Goal: Task Accomplishment & Management: Use online tool/utility

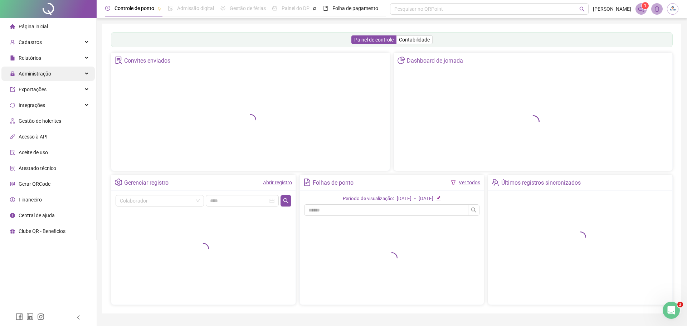
click at [36, 73] on span "Administração" at bounding box center [35, 74] width 33 height 6
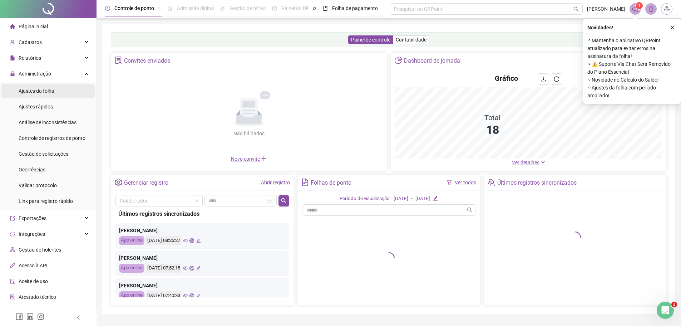
click at [46, 92] on span "Ajustes da folha" at bounding box center [37, 91] width 36 height 6
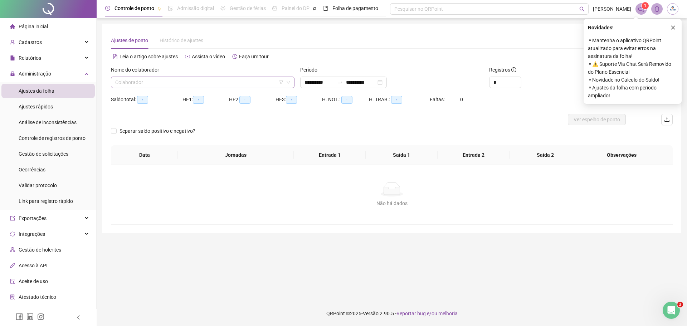
click at [183, 83] on input "search" at bounding box center [199, 82] width 168 height 11
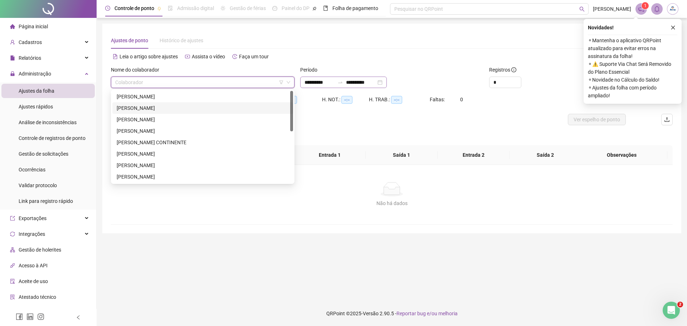
click at [153, 97] on div "[PERSON_NAME]" at bounding box center [203, 97] width 172 height 8
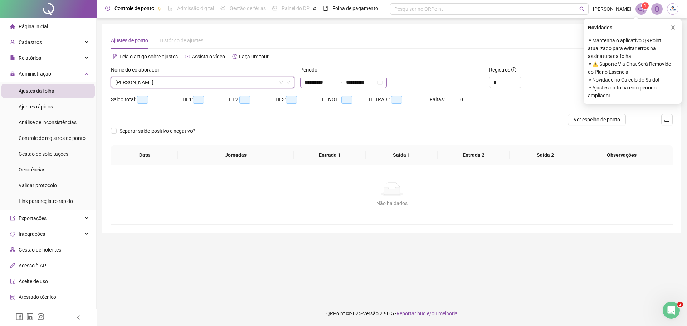
click at [387, 81] on div "**********" at bounding box center [343, 82] width 87 height 11
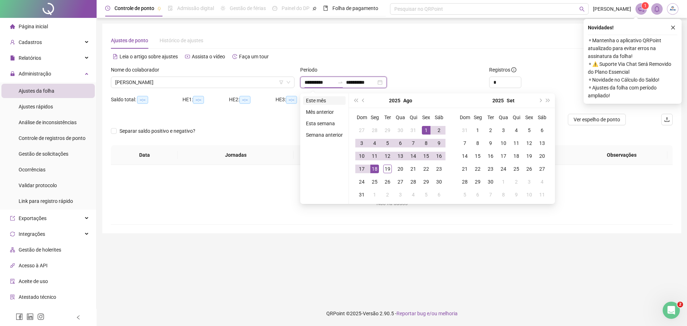
type input "**********"
click at [306, 101] on li "Este mês" at bounding box center [324, 100] width 43 height 9
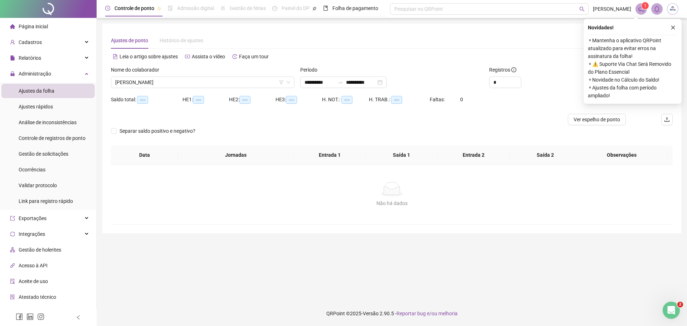
click at [670, 28] on button "button" at bounding box center [672, 27] width 9 height 9
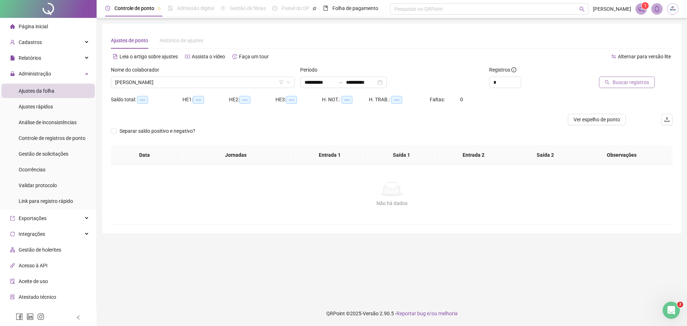
click at [626, 79] on span "Buscar registros" at bounding box center [630, 82] width 36 height 8
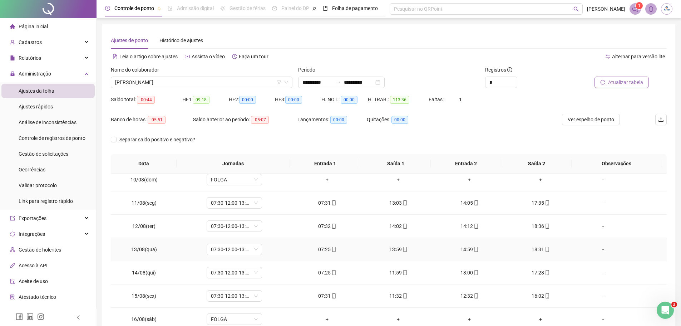
scroll to position [289, 0]
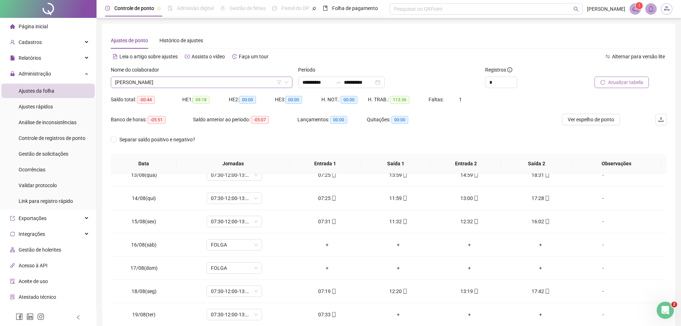
click at [179, 83] on span "[PERSON_NAME]" at bounding box center [201, 82] width 173 height 11
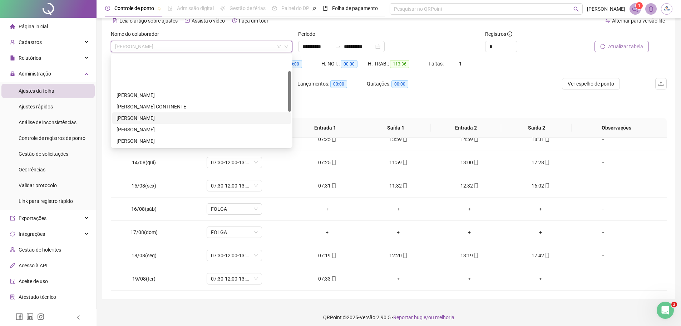
scroll to position [36, 0]
drag, startPoint x: 155, startPoint y: 113, endPoint x: 336, endPoint y: 94, distance: 182.2
click at [155, 113] on div "[PERSON_NAME]" at bounding box center [202, 117] width 170 height 8
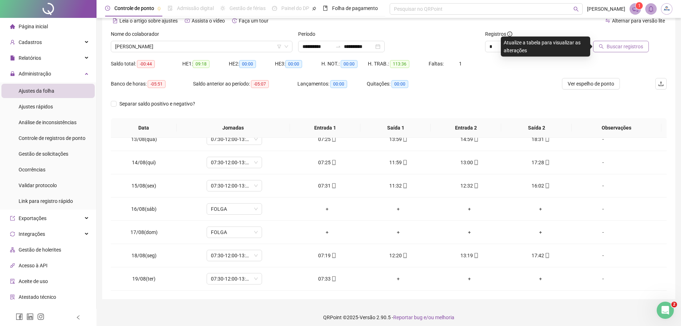
click at [611, 44] on span "Buscar registros" at bounding box center [625, 47] width 36 height 8
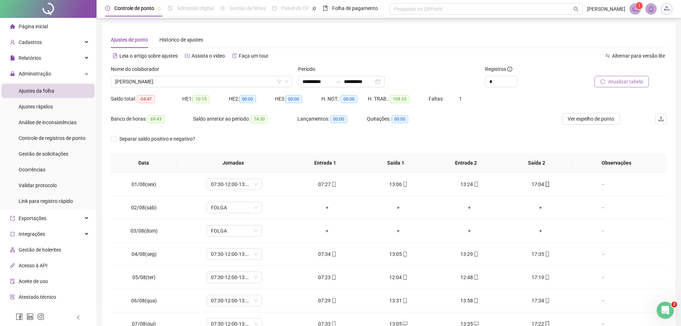
scroll to position [0, 0]
